Goal: Book appointment/travel/reservation

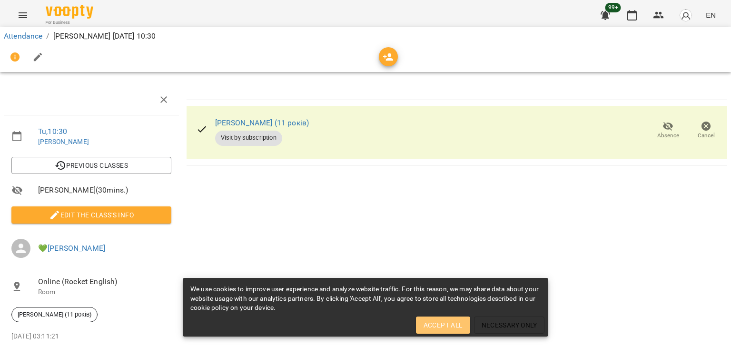
click at [438, 323] on span "Accept All" at bounding box center [443, 324] width 39 height 11
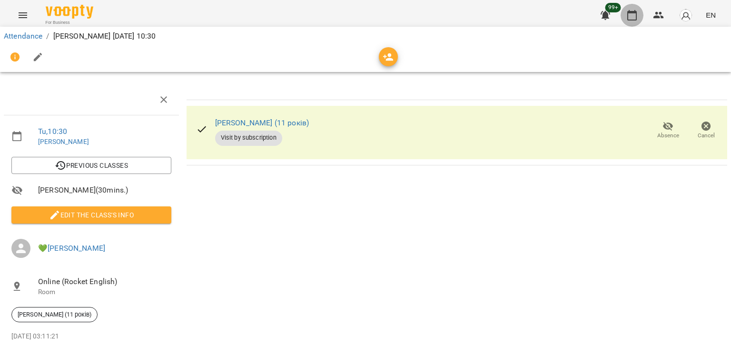
click at [636, 10] on icon "button" at bounding box center [632, 15] width 11 height 11
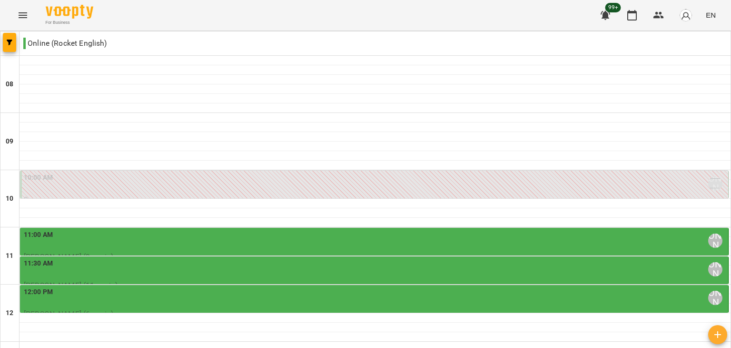
click at [371, 187] on div "10:00 AM 💚[PERSON_NAME]" at bounding box center [375, 183] width 703 height 22
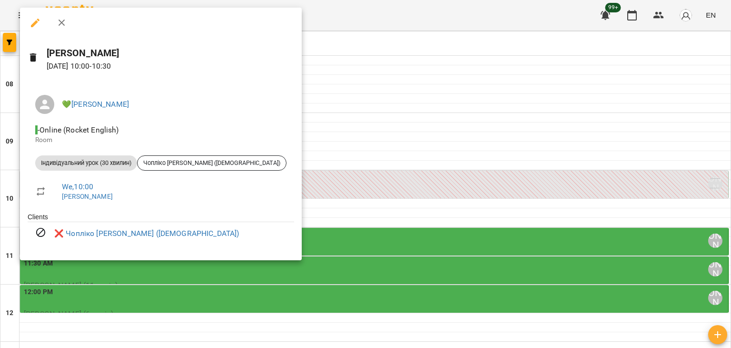
click at [371, 187] on div at bounding box center [365, 174] width 731 height 348
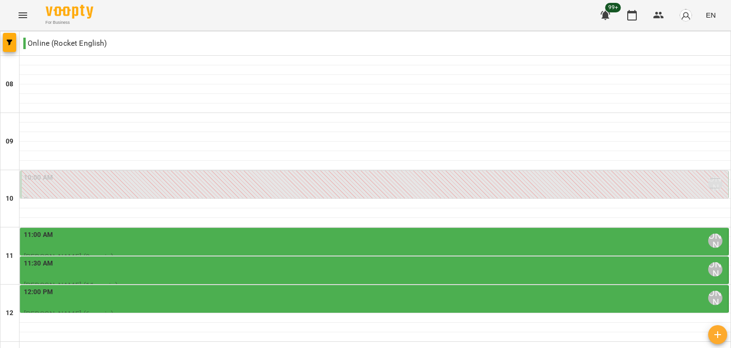
click at [371, 241] on div "11:00 AM 💚[PERSON_NAME]" at bounding box center [375, 240] width 703 height 22
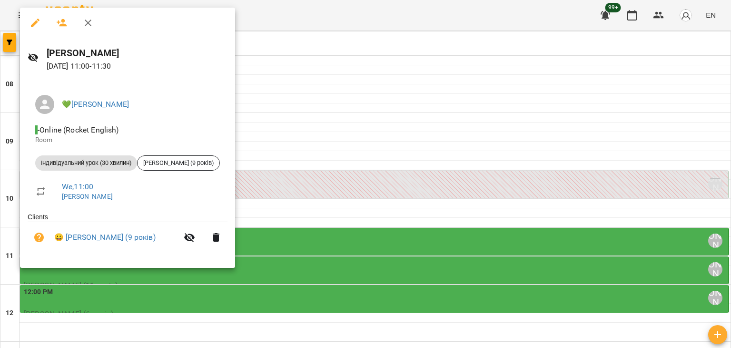
click at [371, 241] on div at bounding box center [365, 174] width 731 height 348
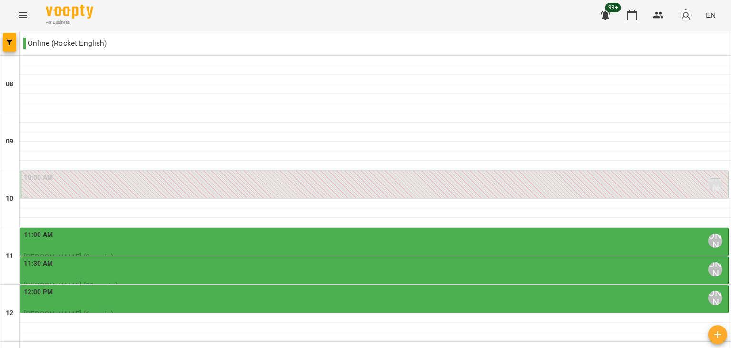
click at [364, 268] on div "11:30 AM 💚[PERSON_NAME]" at bounding box center [375, 269] width 703 height 22
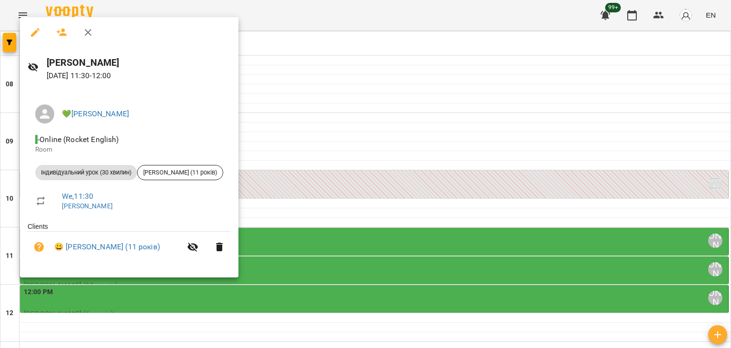
click at [364, 268] on div at bounding box center [365, 174] width 731 height 348
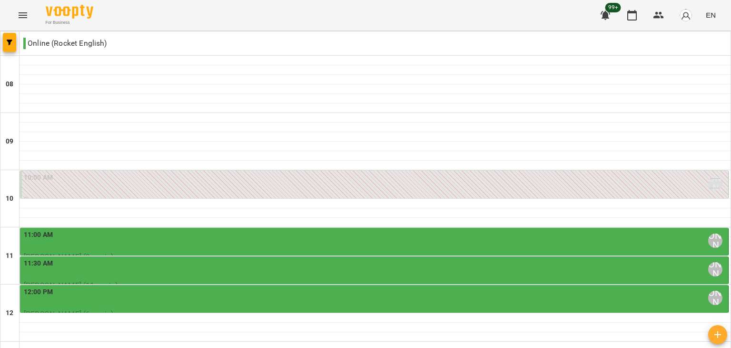
click at [378, 242] on div "11:00 AM 💚[PERSON_NAME]" at bounding box center [375, 240] width 703 height 22
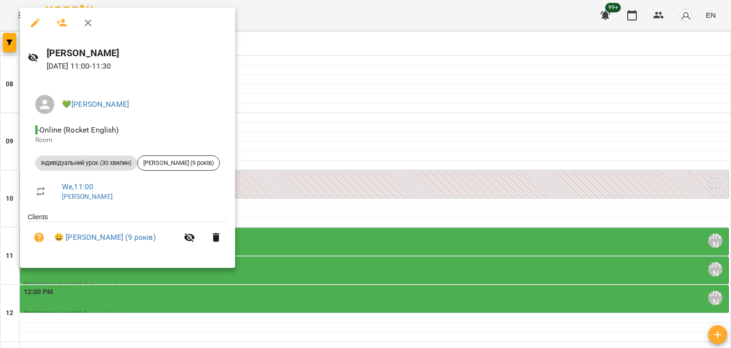
click at [378, 242] on div at bounding box center [365, 174] width 731 height 348
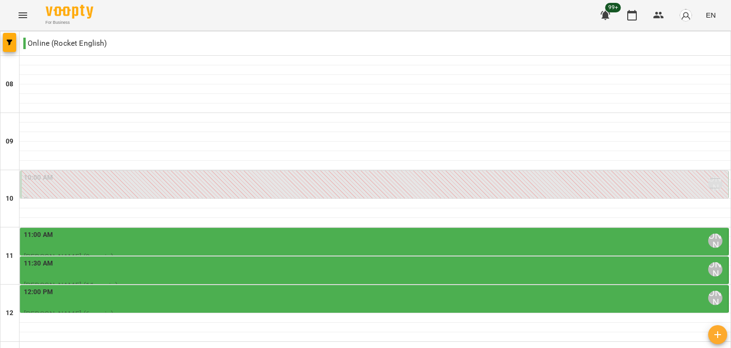
scroll to position [96, 0]
click at [414, 287] on div "12:00 PM 💚[PERSON_NAME]" at bounding box center [375, 298] width 703 height 22
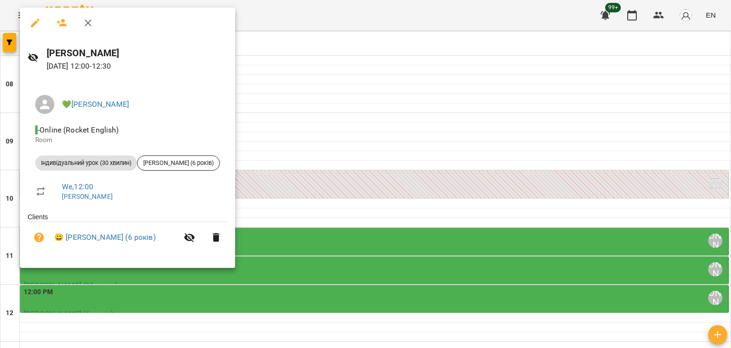
click at [414, 195] on div at bounding box center [365, 174] width 731 height 348
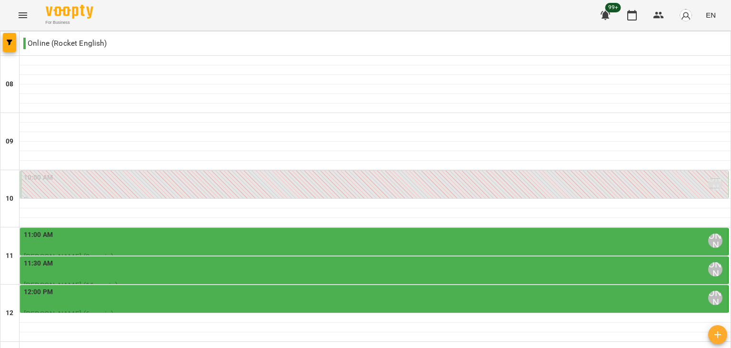
click at [430, 258] on div "11:30 AM 💚[PERSON_NAME]" at bounding box center [375, 269] width 703 height 22
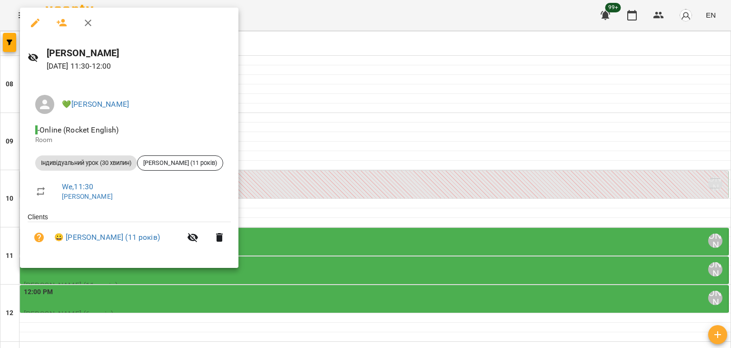
click at [430, 179] on div at bounding box center [365, 174] width 731 height 348
